Goal: Check status: Check status

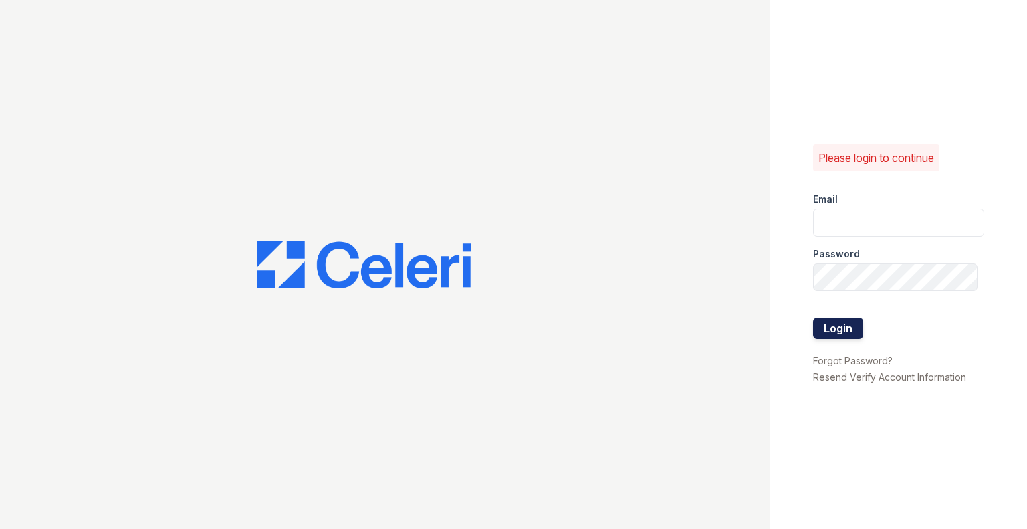
type input "rlobo@willowbridgepc.com"
click at [839, 322] on button "Login" at bounding box center [838, 328] width 50 height 21
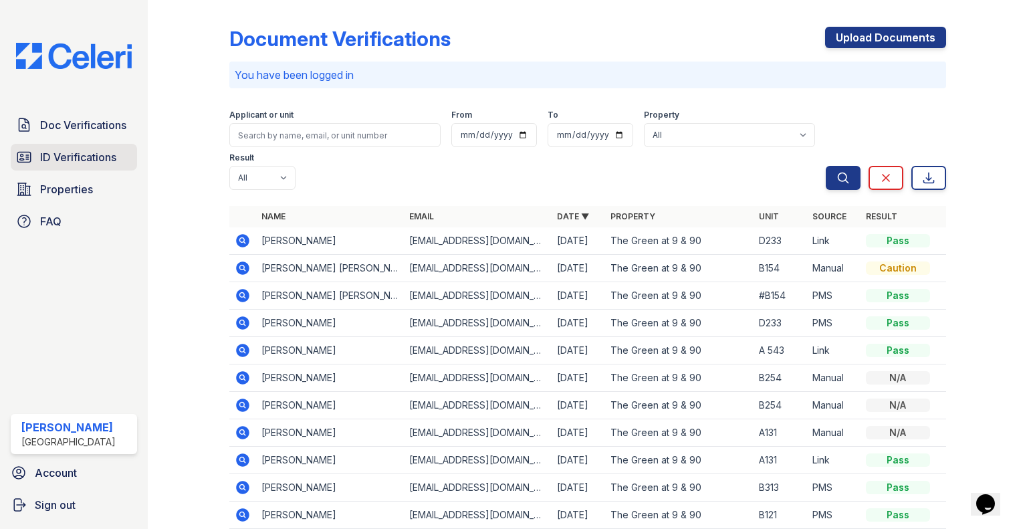
click at [45, 163] on span "ID Verifications" at bounding box center [78, 157] width 76 height 16
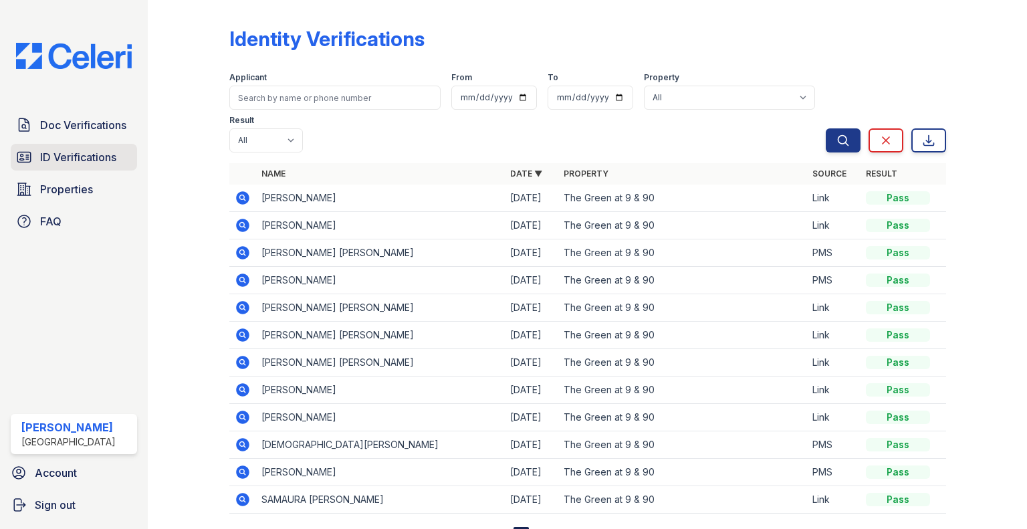
click at [45, 144] on link "ID Verifications" at bounding box center [74, 157] width 126 height 27
click at [43, 122] on span "Doc Verifications" at bounding box center [83, 125] width 86 height 16
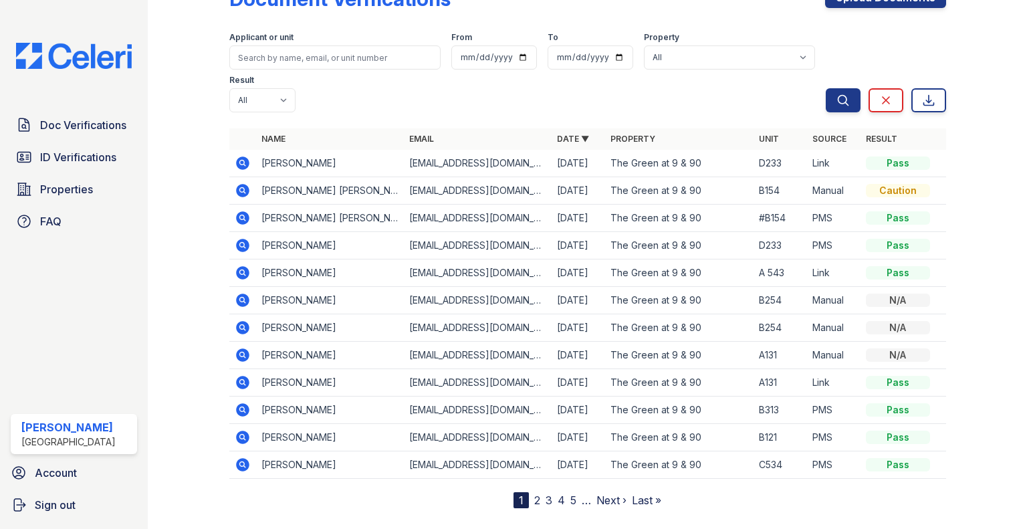
scroll to position [63, 0]
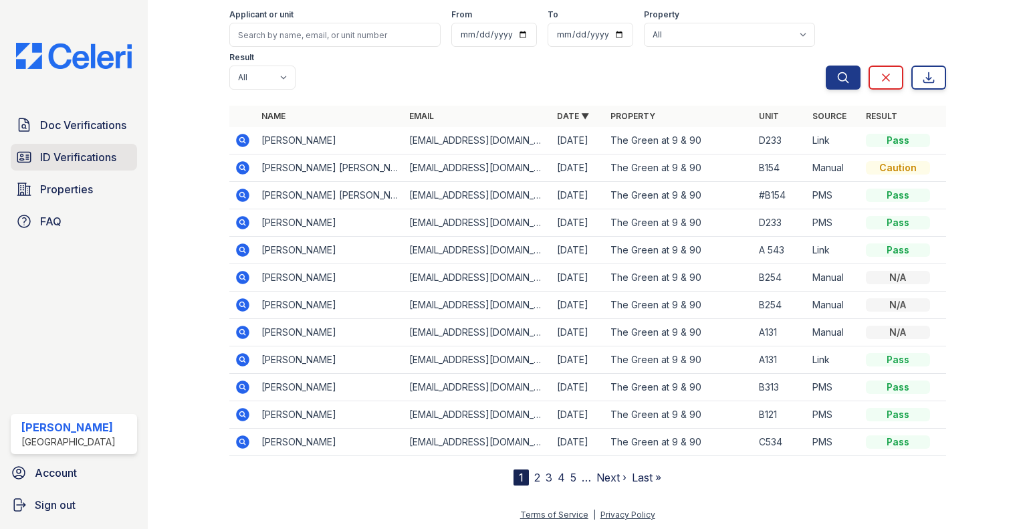
click at [83, 156] on span "ID Verifications" at bounding box center [78, 157] width 76 height 16
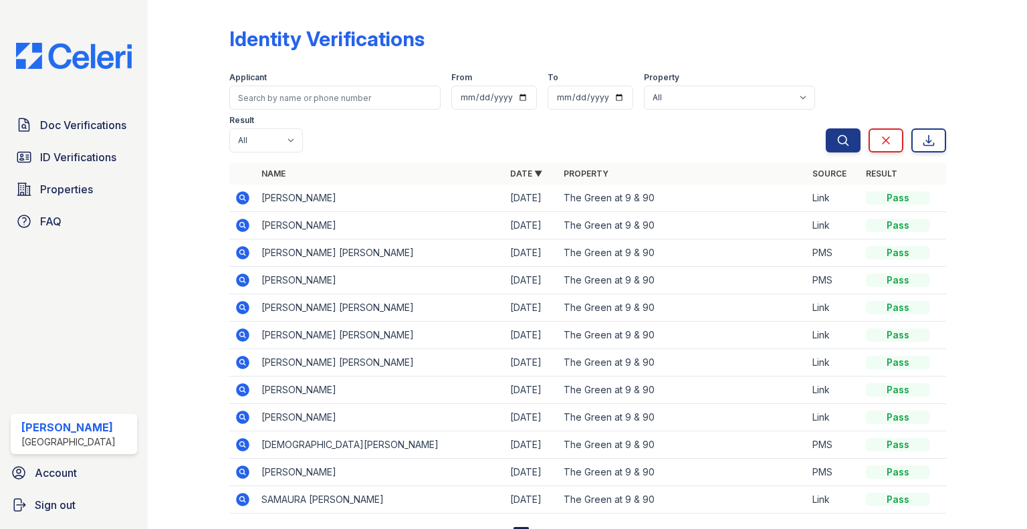
click at [242, 228] on icon at bounding box center [242, 225] width 13 height 13
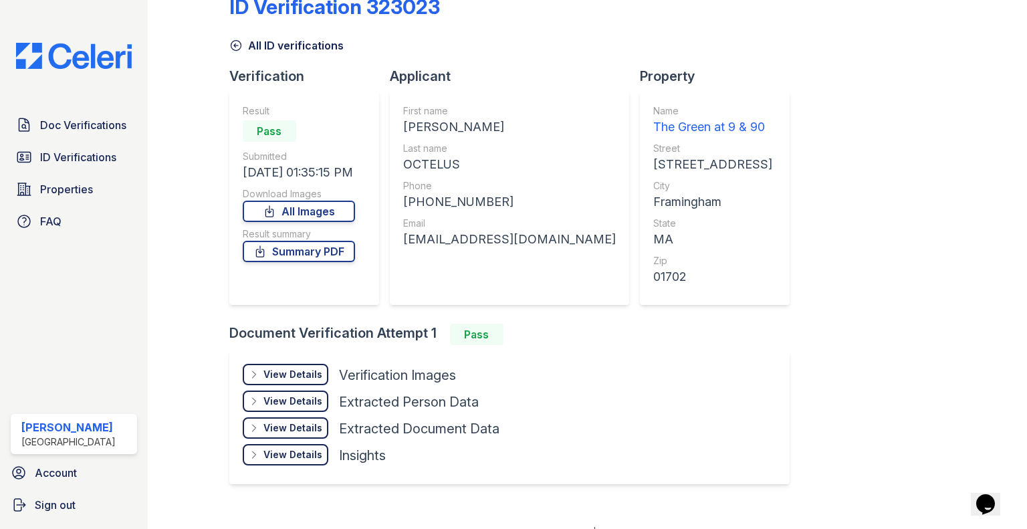
scroll to position [49, 0]
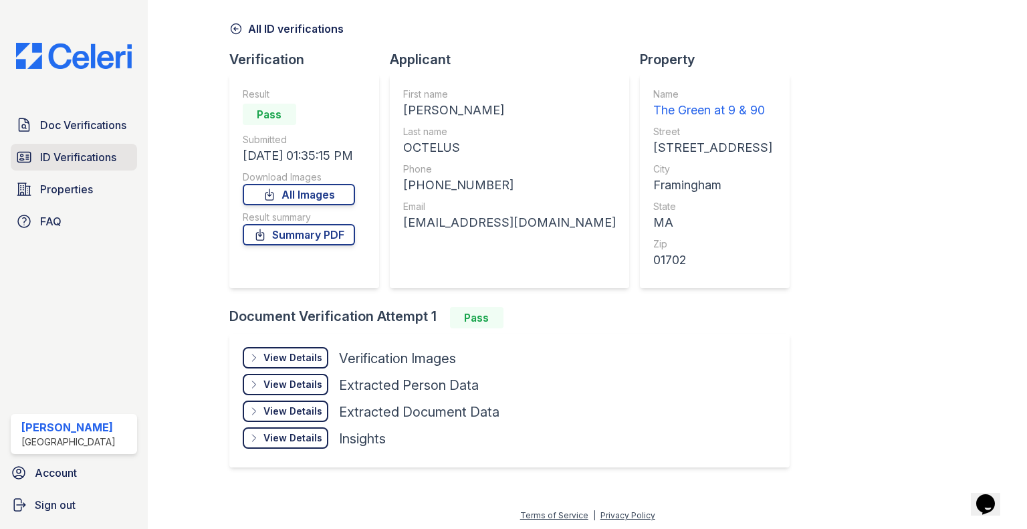
click at [59, 151] on span "ID Verifications" at bounding box center [78, 157] width 76 height 16
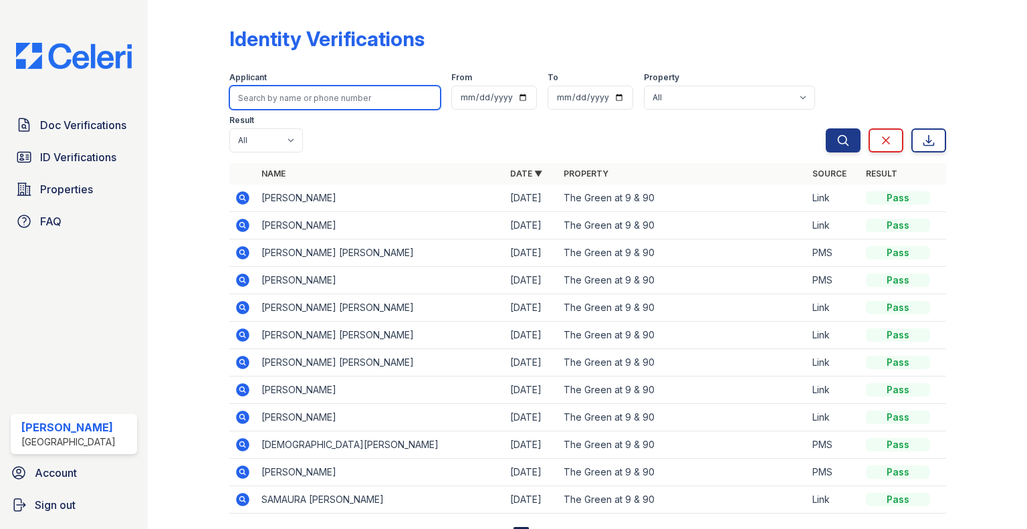
click at [278, 93] on input "search" at bounding box center [334, 98] width 211 height 24
type input "rICARDO"
click at [826, 128] on button "Search" at bounding box center [843, 140] width 35 height 24
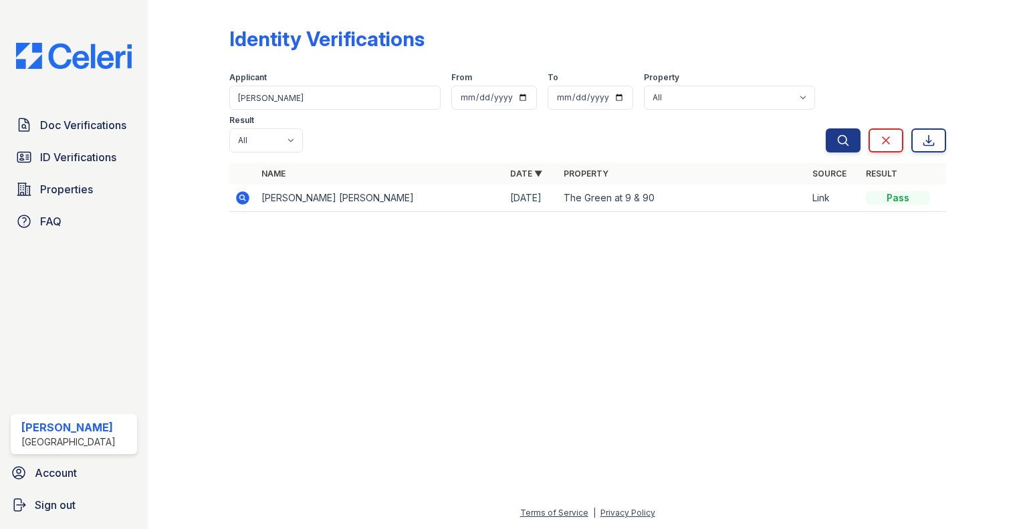
click at [244, 190] on icon at bounding box center [243, 198] width 16 height 16
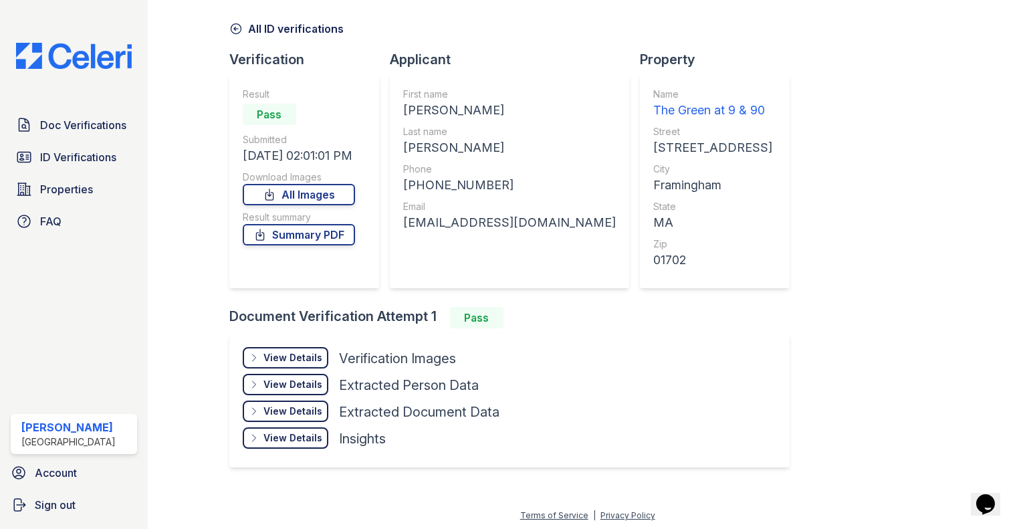
click at [264, 352] on div "View Details Details" at bounding box center [286, 357] width 86 height 21
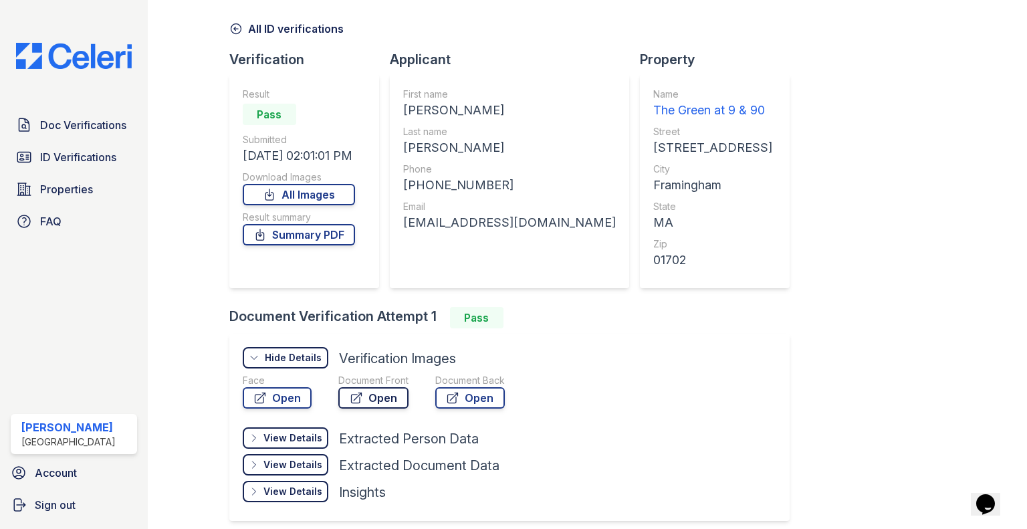
click at [367, 395] on link "Open" at bounding box center [373, 397] width 70 height 21
click at [56, 160] on span "ID Verifications" at bounding box center [78, 157] width 76 height 16
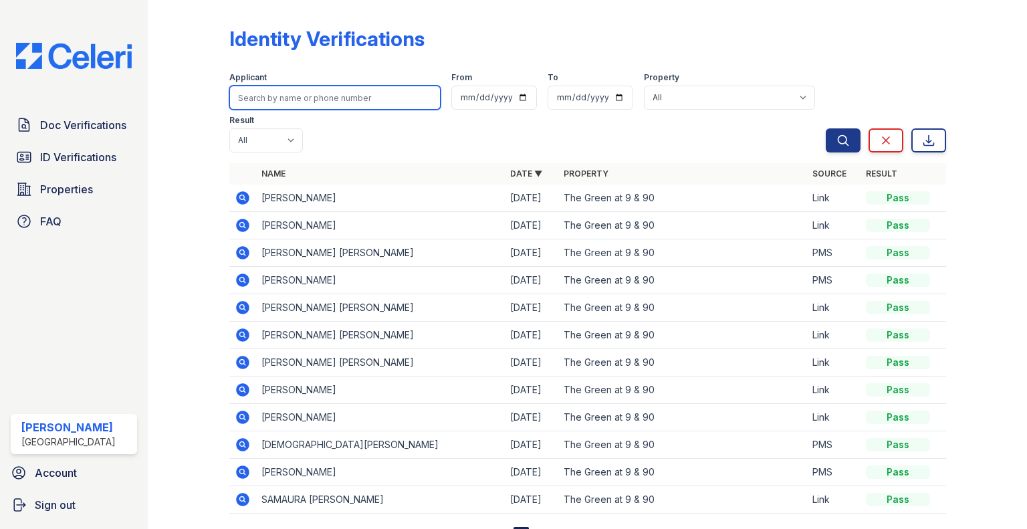
click at [291, 107] on input "search" at bounding box center [334, 98] width 211 height 24
type input "FABIANA"
click at [826, 128] on button "Search" at bounding box center [843, 140] width 35 height 24
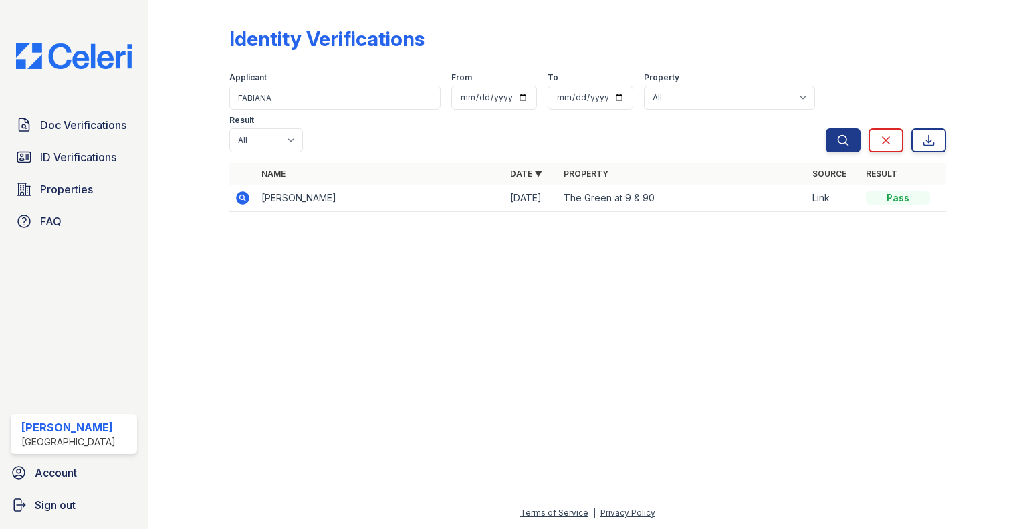
click at [254, 185] on td at bounding box center [242, 198] width 27 height 27
click at [241, 195] on icon at bounding box center [241, 196] width 3 height 3
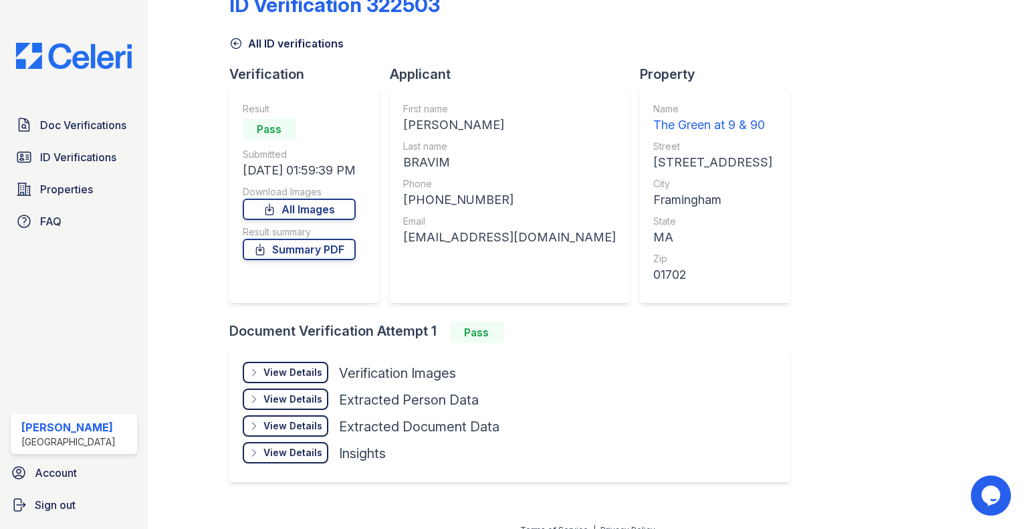
scroll to position [49, 0]
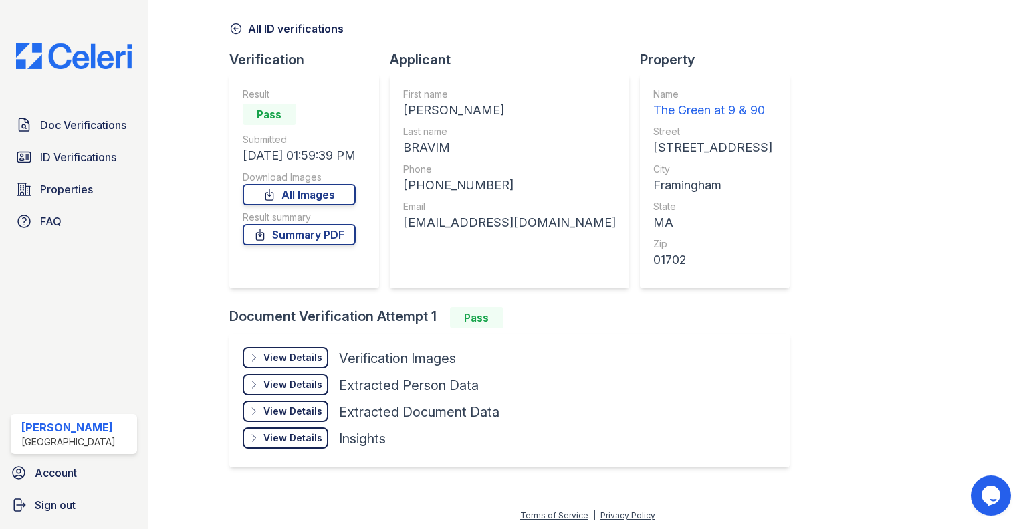
click at [270, 351] on div "View Details" at bounding box center [293, 357] width 59 height 13
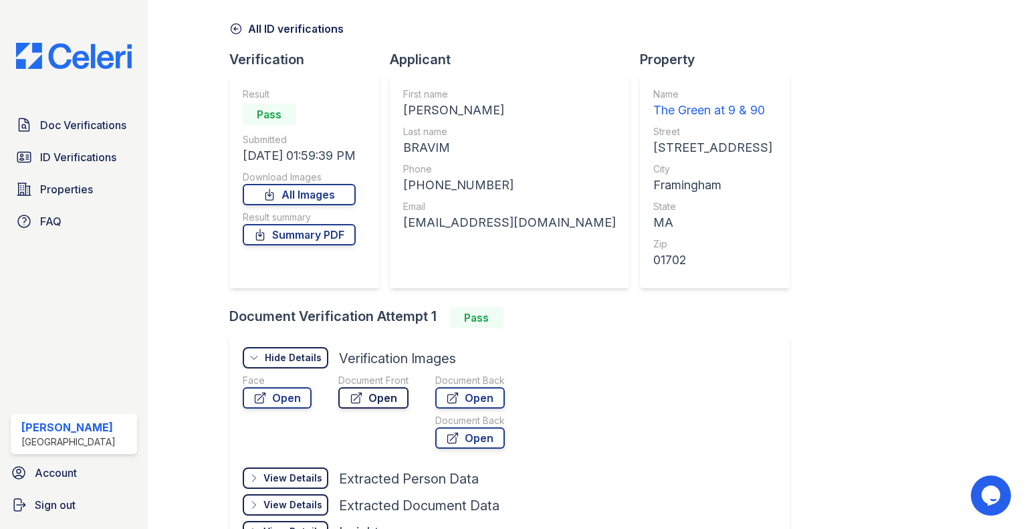
click at [378, 403] on link "Open" at bounding box center [373, 397] width 70 height 21
